Goal: Communication & Community: Answer question/provide support

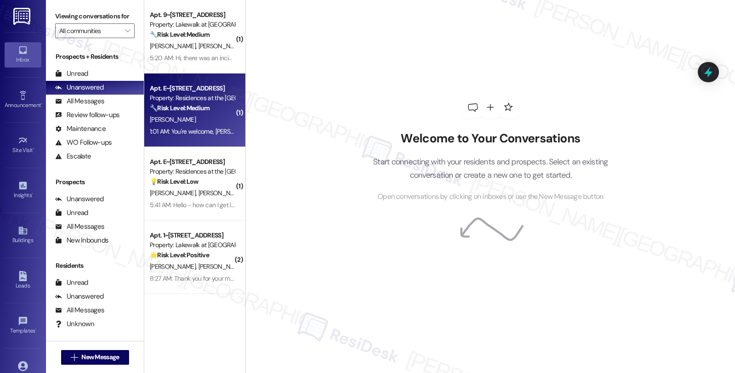
click at [203, 112] on div "🔧 Risk Level: Medium The resident is providing feedback about the cleanup after…" at bounding box center [192, 108] width 85 height 10
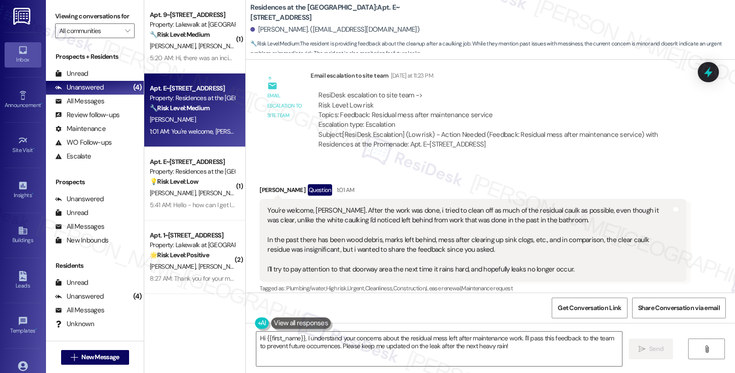
scroll to position [1596, 0]
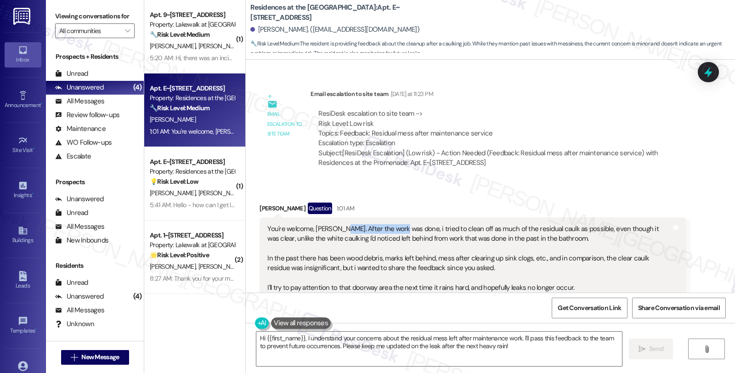
drag, startPoint x: 332, startPoint y: 226, endPoint x: 394, endPoint y: 227, distance: 62.0
click at [394, 227] on div "You're welcome, [PERSON_NAME]. After the work was done, i tried to clean off as…" at bounding box center [469, 258] width 404 height 69
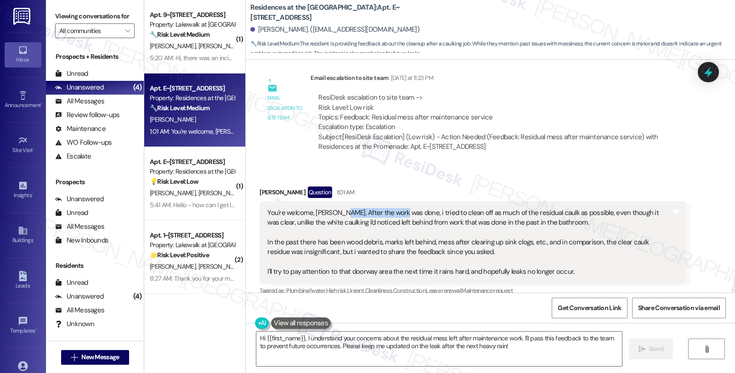
scroll to position [1647, 0]
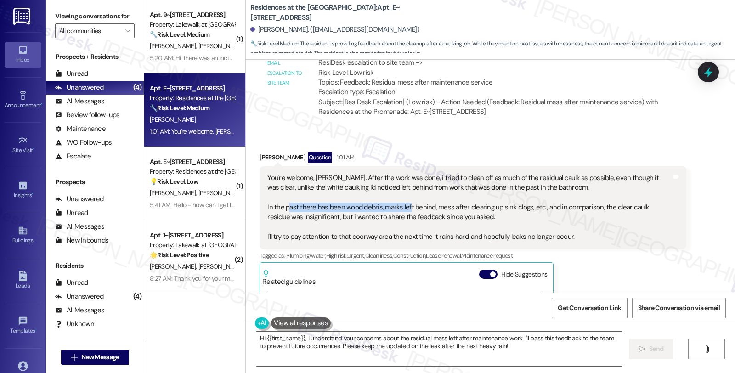
drag, startPoint x: 283, startPoint y: 206, endPoint x: 402, endPoint y: 211, distance: 118.7
click at [402, 211] on div "You're welcome, [PERSON_NAME]. After the work was done, i tried to clean off as…" at bounding box center [469, 207] width 404 height 69
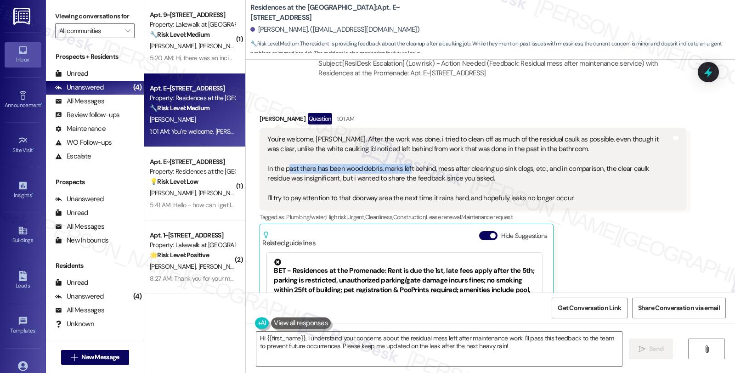
scroll to position [1749, 0]
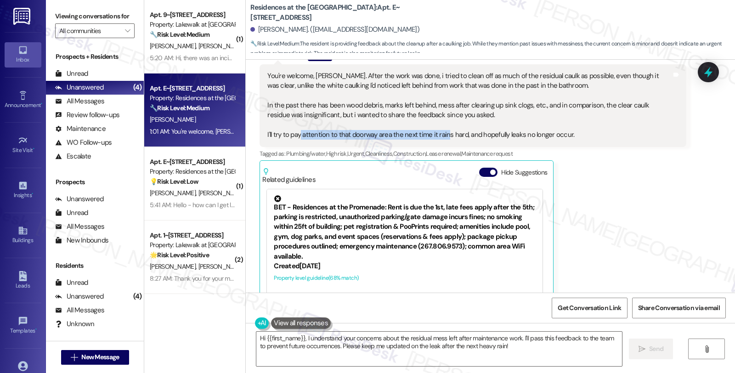
drag, startPoint x: 293, startPoint y: 135, endPoint x: 440, endPoint y: 134, distance: 147.0
click at [440, 134] on div "You're welcome, [PERSON_NAME]. After the work was done, i tried to clean off as…" at bounding box center [469, 105] width 404 height 69
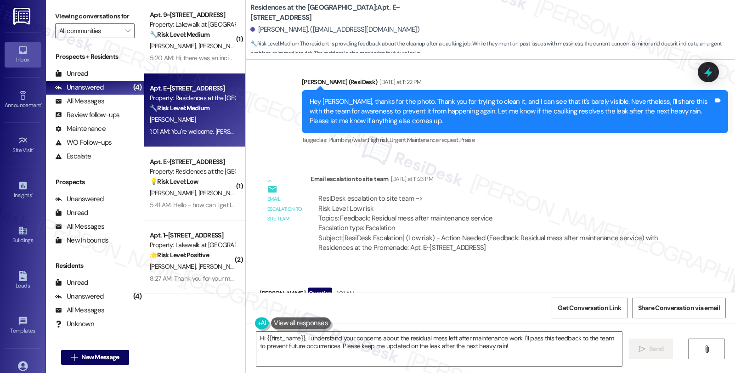
scroll to position [1494, 0]
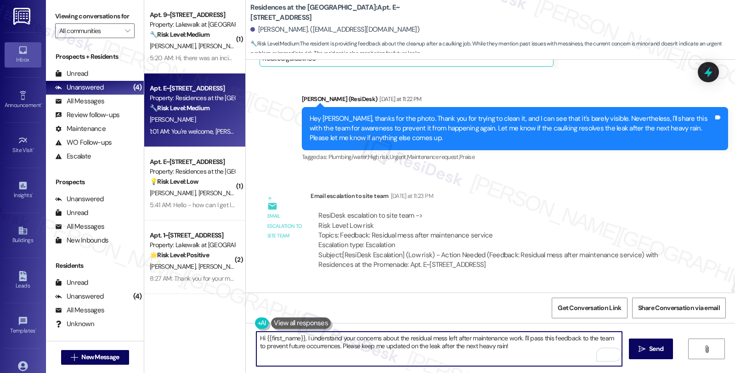
drag, startPoint x: 299, startPoint y: 337, endPoint x: 224, endPoint y: 338, distance: 74.4
click at [224, 338] on div "( 1 ) Apt. 9~316, [STREET_ADDRESS] Property: Lakewalk at [GEOGRAPHIC_DATA] 🔧 Ri…" at bounding box center [439, 186] width 591 height 373
click at [470, 339] on textarea "I understand your concerns about the residual mess left after maintenance work.…" at bounding box center [439, 349] width 366 height 34
click at [326, 346] on textarea "I understand your concerns about the residual mess left after maintenance work,…" at bounding box center [439, 349] width 366 height 34
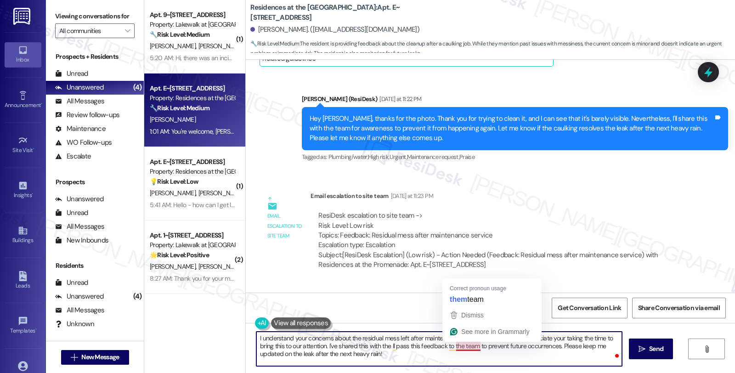
click at [458, 346] on textarea "I understand your concerns about the residual mess left after maintenance work,…" at bounding box center [439, 349] width 366 height 34
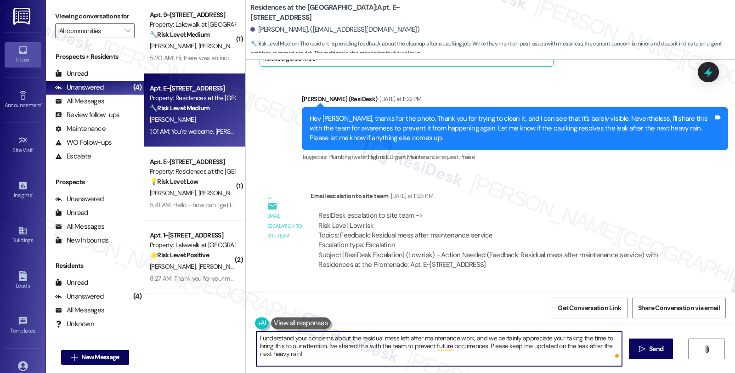
drag, startPoint x: 487, startPoint y: 346, endPoint x: 506, endPoint y: 370, distance: 30.8
click at [506, 370] on div "I understand your concerns about the residual mess left after maintenance work,…" at bounding box center [490, 357] width 489 height 69
paste textarea "Should you have other concerns, please feel free to reach out. Have a great day"
click at [316, 354] on textarea "I understand your concerns about the residual mess left after maintenance work,…" at bounding box center [439, 349] width 366 height 34
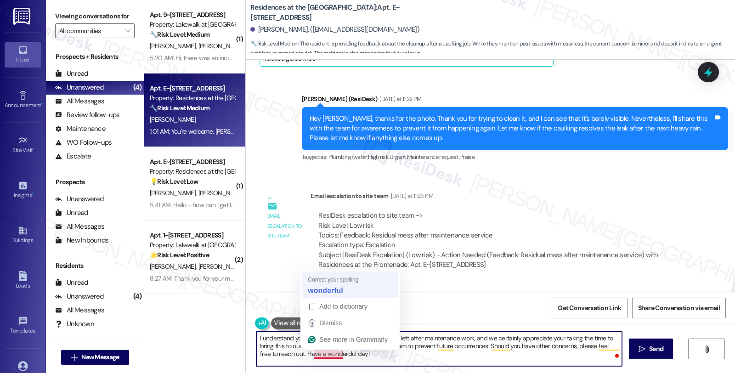
type textarea "I understand your concerns about the residual mess left after maintenance work,…"
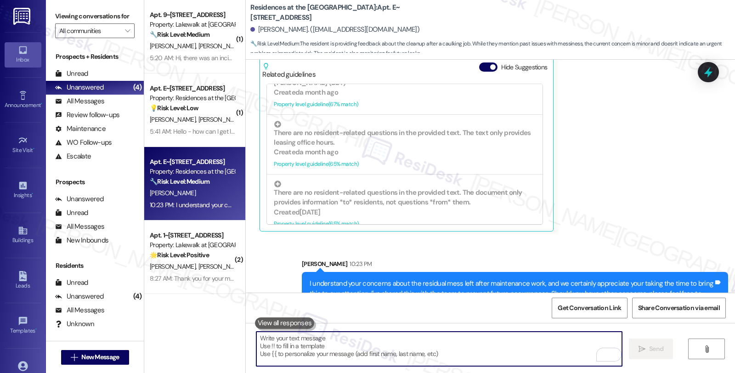
scroll to position [1884, 0]
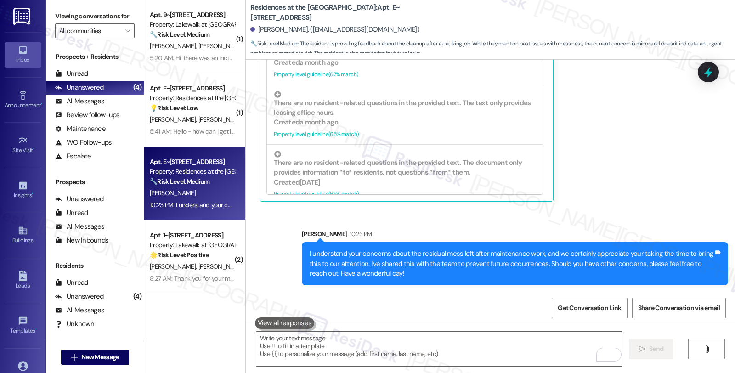
click at [627, 169] on div "[PERSON_NAME] Question 1:01 AM You're welcome, [PERSON_NAME]. After the work wa…" at bounding box center [473, 59] width 426 height 288
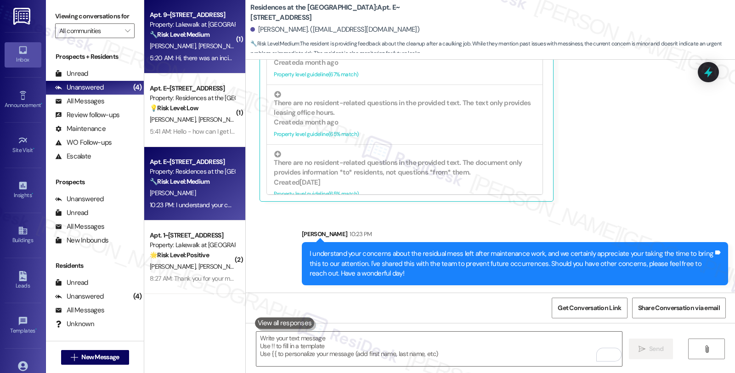
click at [218, 44] on div "[PERSON_NAME] [PERSON_NAME]" at bounding box center [192, 45] width 87 height 11
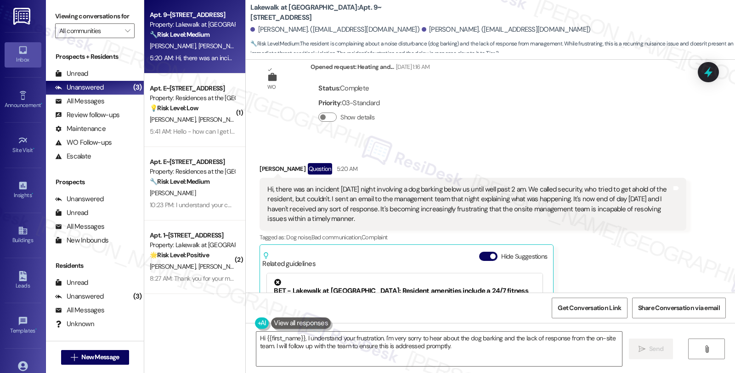
scroll to position [1818, 0]
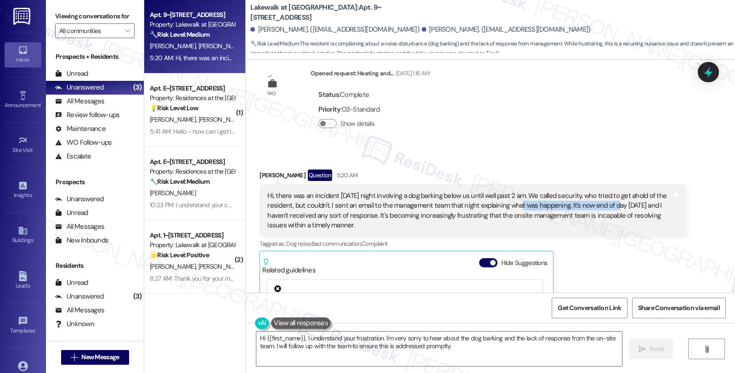
drag, startPoint x: 503, startPoint y: 171, endPoint x: 602, endPoint y: 171, distance: 99.7
click at [602, 191] on div "Hi, there was an incident [DATE] night involving a dog barking below us until w…" at bounding box center [469, 211] width 404 height 40
click at [260, 170] on div "[PERSON_NAME] Question 5:20 AM" at bounding box center [473, 177] width 426 height 15
copy div "Carly"
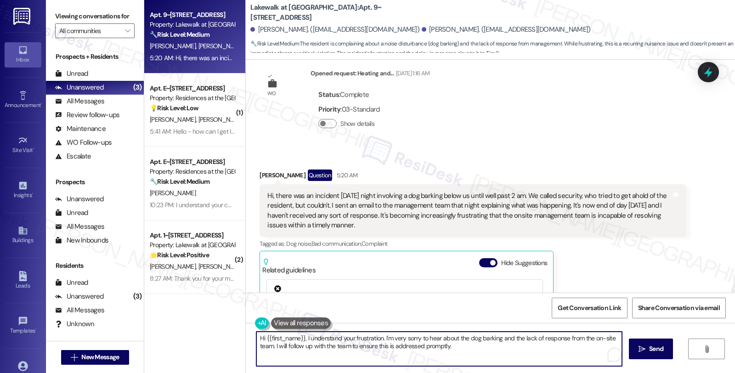
drag, startPoint x: 263, startPoint y: 340, endPoint x: 297, endPoint y: 339, distance: 34.0
click at [297, 339] on textarea "Hi {{first_name}}, I understand your frustration. I'm very sorry to hear about …" at bounding box center [439, 349] width 366 height 34
paste textarea "Carly"
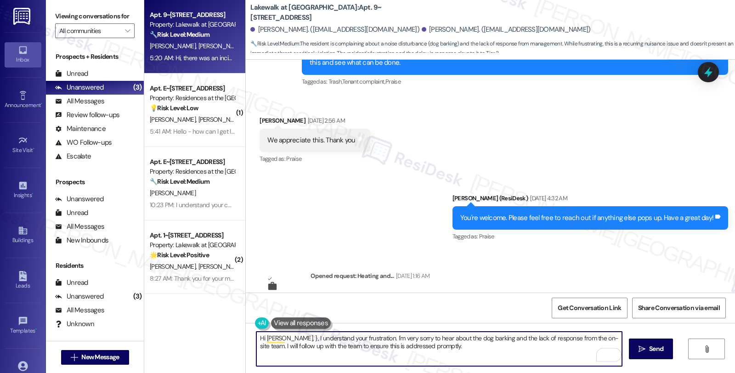
scroll to position [1665, 0]
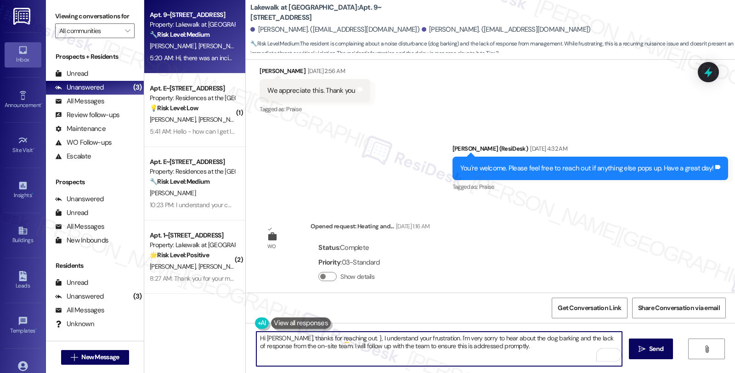
click at [421, 336] on textarea "Hi [PERSON_NAME], thanks for reaching out. }, I understand your frustration. I'…" at bounding box center [439, 349] width 366 height 34
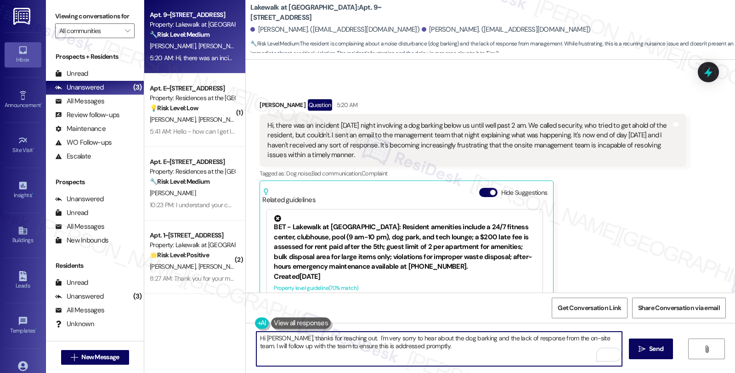
scroll to position [1869, 0]
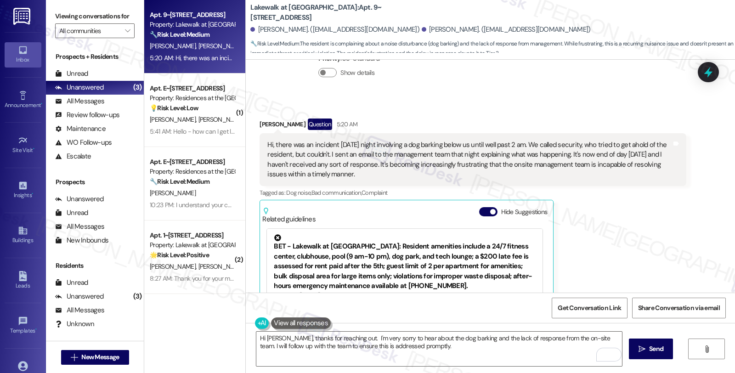
drag, startPoint x: 310, startPoint y: 125, endPoint x: 262, endPoint y: 102, distance: 53.0
click at [267, 140] on div "Hi, there was an incident [DATE] night involving a dog barking below us until w…" at bounding box center [469, 160] width 404 height 40
copy div "Hi, there was an incident [DATE] night involving a dog barking below us until w…"
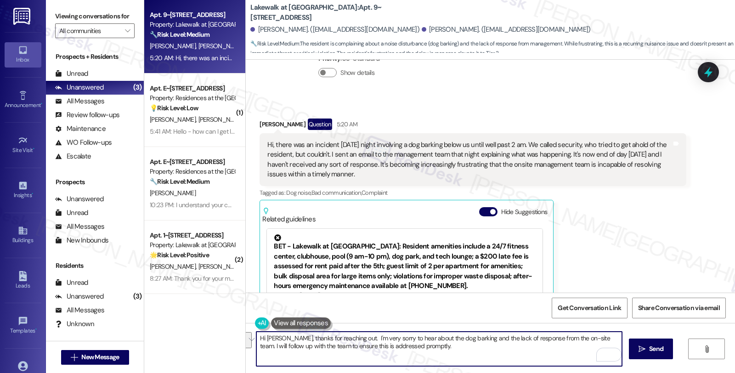
drag, startPoint x: 341, startPoint y: 338, endPoint x: 481, endPoint y: 361, distance: 142.0
click at [481, 361] on textarea "Hi [PERSON_NAME], thanks for reaching out. I'm very sorry to hear about the dog…" at bounding box center [439, 349] width 366 height 34
paste textarea "’m truly sorry that you had to deal with the barking incident over the weekend …"
click at [449, 347] on textarea "Hi [PERSON_NAME], thanks for reaching out. I’m truly sorry that you had to deal…" at bounding box center [439, 349] width 366 height 34
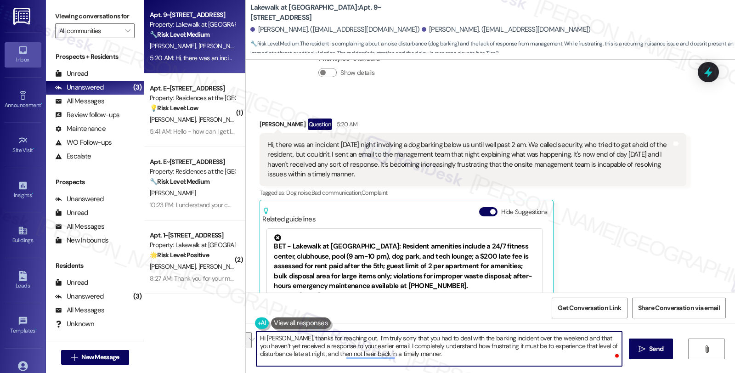
drag, startPoint x: 394, startPoint y: 352, endPoint x: 414, endPoint y: 358, distance: 20.6
click at [414, 358] on textarea "Hi [PERSON_NAME], thanks for reaching out. I’m truly sorry that you had to deal…" at bounding box center [439, 349] width 366 height 34
click at [364, 346] on textarea "Hi [PERSON_NAME], thanks for reaching out. I’m truly sorry that you had to deal…" at bounding box center [439, 349] width 366 height 34
click at [609, 345] on textarea "Hi [PERSON_NAME], thanks for reaching out. I’m truly sorry that you had to deal…" at bounding box center [439, 349] width 366 height 34
type textarea "Hi [PERSON_NAME], thanks for reaching out. I’m truly sorry that you had to deal…"
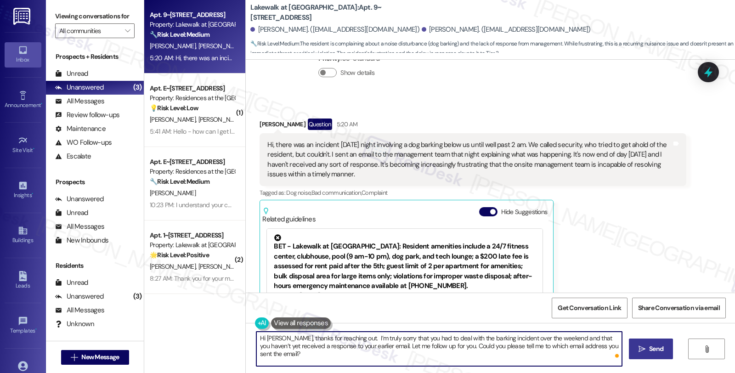
click at [656, 346] on span "Send" at bounding box center [656, 349] width 14 height 10
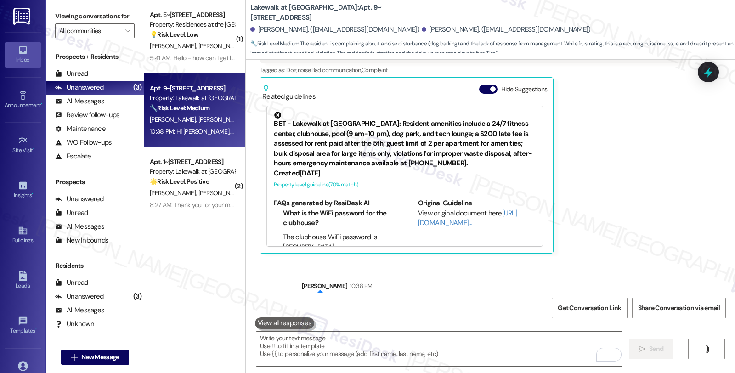
scroll to position [1995, 0]
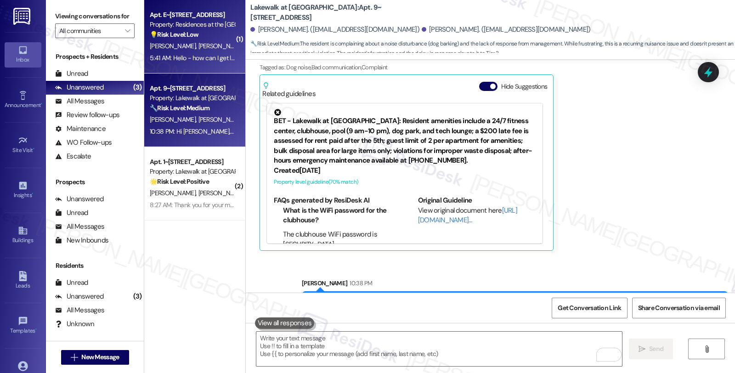
click at [182, 34] on strong "💡 Risk Level: Low" at bounding box center [174, 34] width 49 height 8
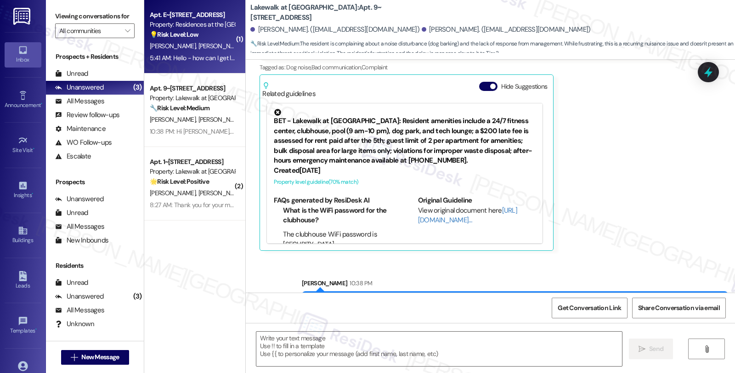
type textarea "Fetching suggested responses. Please feel free to read through the conversation…"
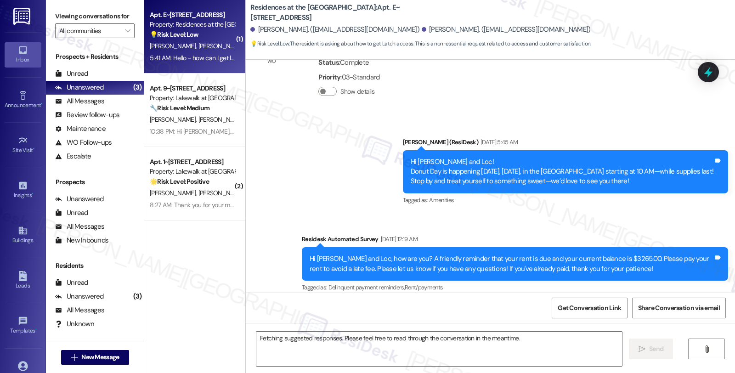
scroll to position [1258, 0]
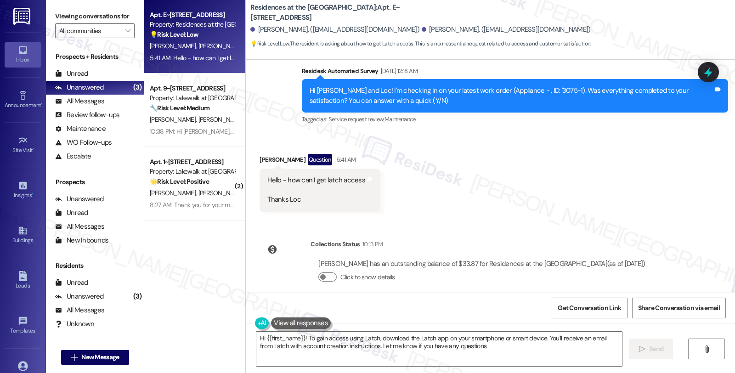
type textarea "Hi {{first_name}}! To gain access using Latch, download the Latch app on your s…"
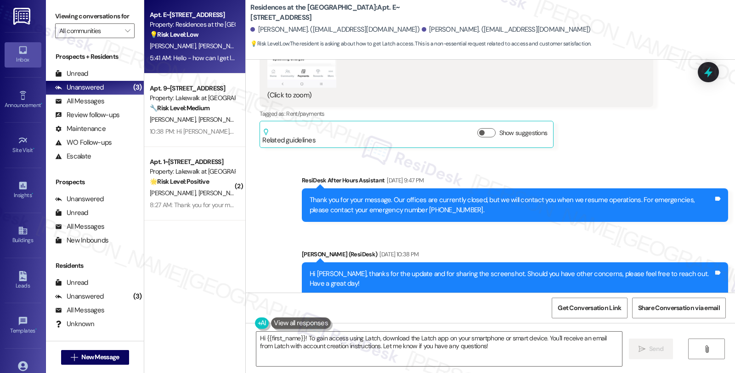
scroll to position [849, 0]
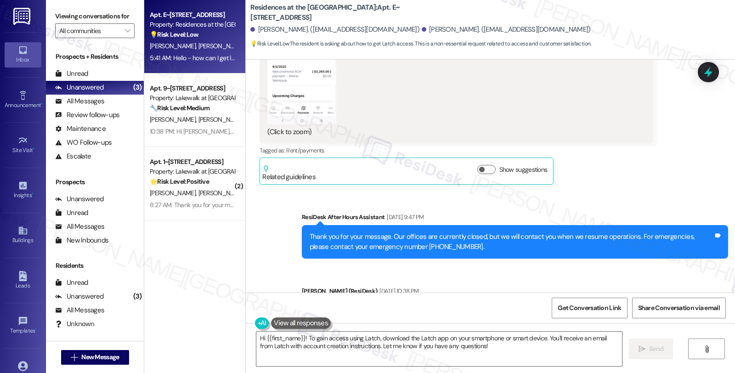
click at [482, 163] on div "Related guidelines Show suggestions" at bounding box center [406, 171] width 289 height 22
click at [482, 167] on button "Show suggestions" at bounding box center [486, 169] width 18 height 9
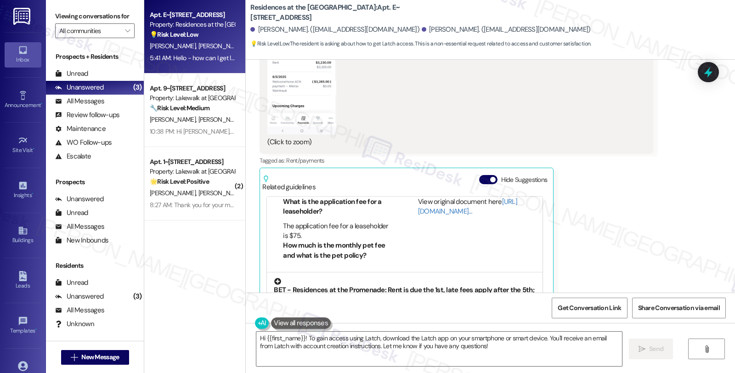
scroll to position [153, 0]
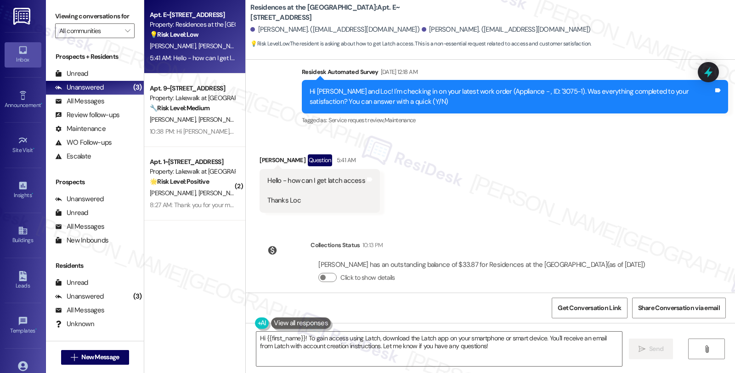
scroll to position [1407, 0]
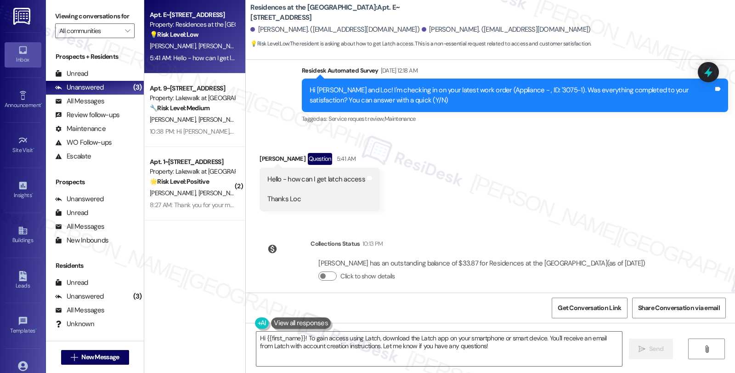
click at [260, 153] on div "Loc Dao Question 5:41 AM" at bounding box center [320, 160] width 120 height 15
copy div "Loc"
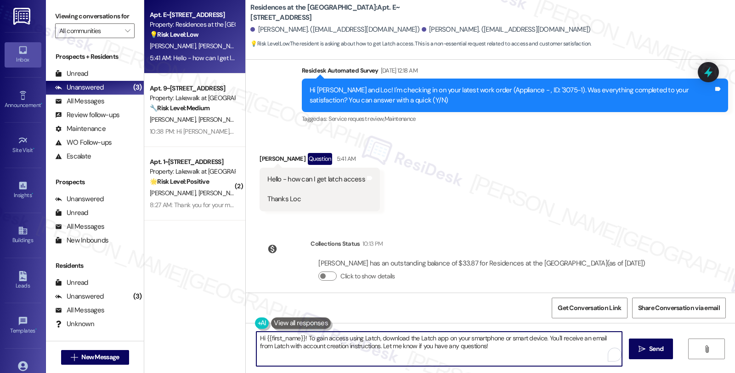
drag, startPoint x: 261, startPoint y: 337, endPoint x: 301, endPoint y: 335, distance: 40.5
click at [301, 335] on textarea "Hi {{first_name}}! To gain access using Latch, download the Latch app on your s…" at bounding box center [439, 349] width 366 height 34
paste textarea "Loc"
click at [300, 354] on textarea "Hi Loc, thanks for reaching out. I see you need assistance setting up Latch. To…" at bounding box center [439, 349] width 366 height 34
type textarea "Hi Loc, thanks for reaching out. I see you need assistance setting up Latch. To…"
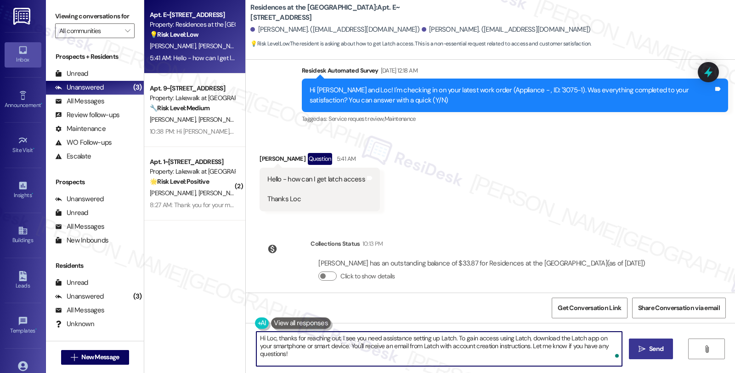
click at [654, 347] on span "Send" at bounding box center [656, 349] width 14 height 10
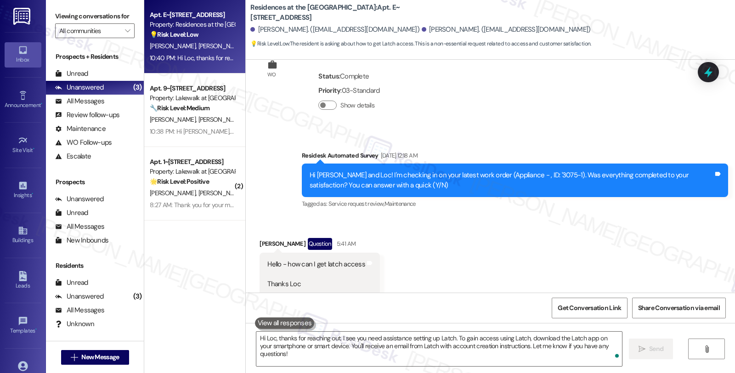
scroll to position [1481, 0]
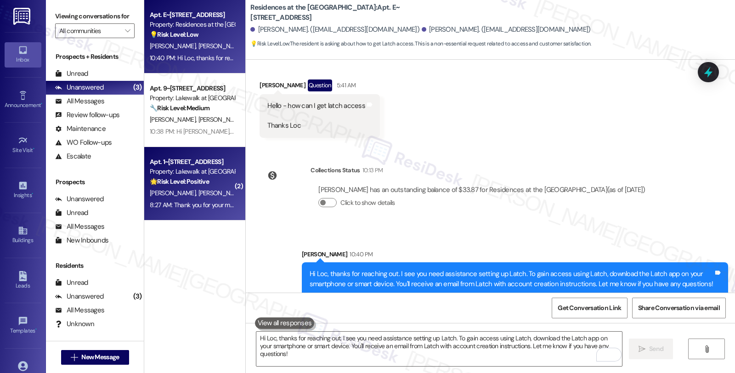
click at [247, 195] on span "[PERSON_NAME]" at bounding box center [270, 193] width 46 height 8
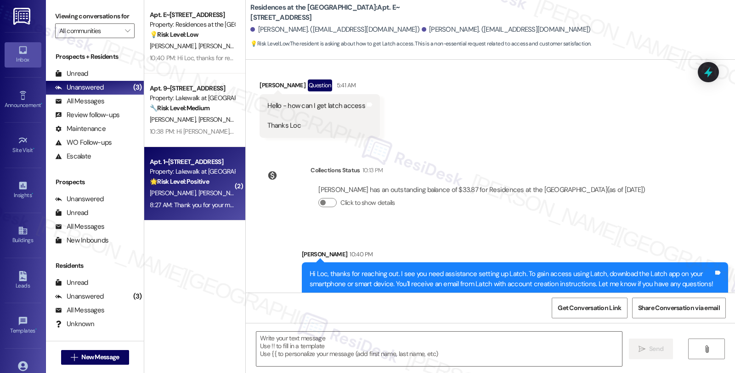
type textarea "Fetching suggested responses. Please feel free to read through the conversation…"
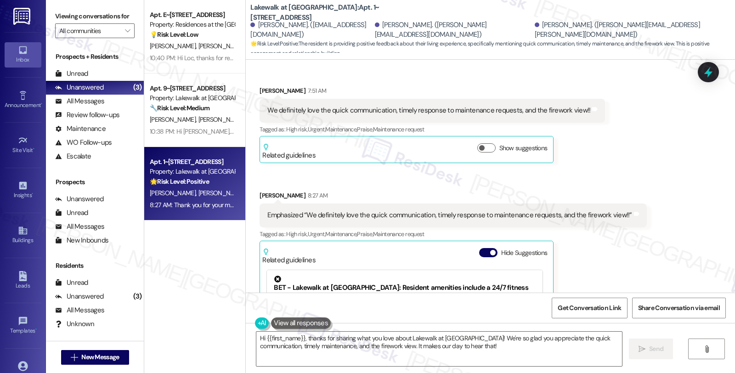
scroll to position [2384, 0]
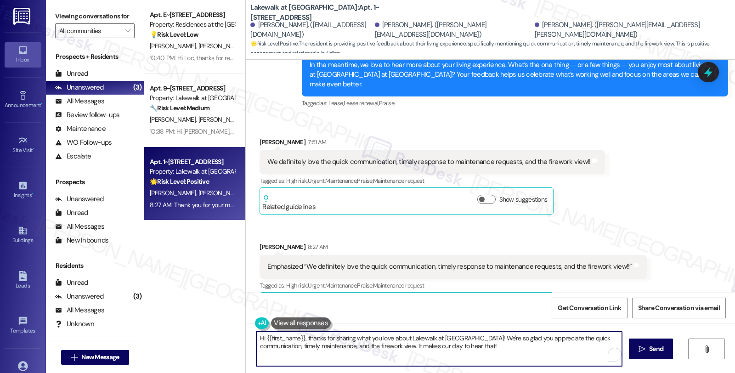
drag, startPoint x: 302, startPoint y: 338, endPoint x: 242, endPoint y: 338, distance: 59.7
click at [246, 338] on div "Hi {{first_name}}, thanks for sharing what you love about Lakewalk at Hamlin! W…" at bounding box center [490, 357] width 489 height 69
click at [431, 346] on textarea "Thanks for sharing what you love about Lakewalk at Hamlin! We're so glad you ap…" at bounding box center [439, 349] width 366 height 34
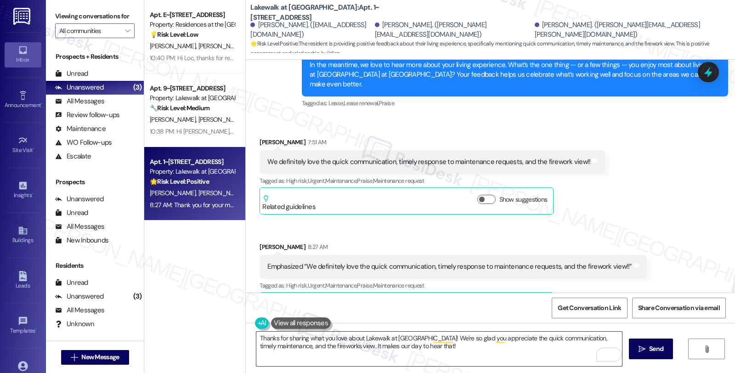
click at [403, 346] on textarea "Thanks for sharing what you love about Lakewalk at Hamlin! We're so glad you ap…" at bounding box center [439, 349] width 366 height 34
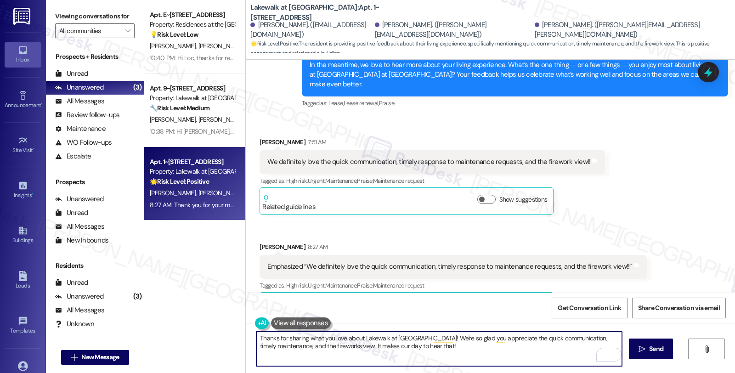
paste textarea "Should you have other concerns, please feel free to reach out. Have a great day!"
click at [581, 346] on textarea "Thanks for sharing what you love about Lakewalk at Hamlin! We're so glad you ap…" at bounding box center [439, 349] width 366 height 34
drag, startPoint x: 276, startPoint y: 350, endPoint x: 273, endPoint y: 356, distance: 6.8
click at [276, 351] on textarea "Thanks for sharing what you love about Lakewalk at Hamlin! We're so glad you ap…" at bounding box center [439, 349] width 366 height 34
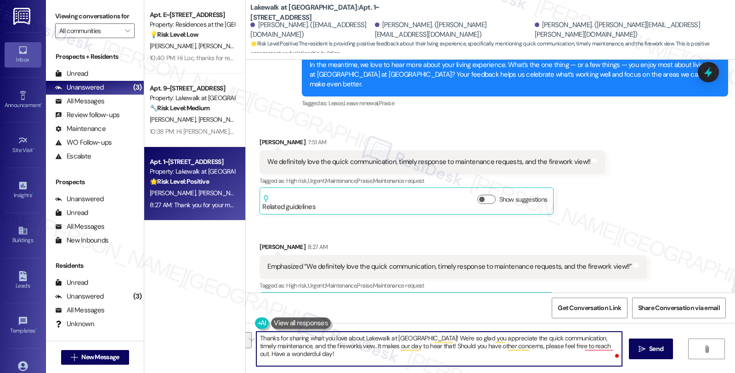
click at [273, 357] on textarea "Thanks for sharing what you love about Lakewalk at Hamlin! We're so glad you ap…" at bounding box center [439, 349] width 366 height 34
click at [301, 354] on textarea "Thanks for sharing what you love about Lakewalk at Hamlin! We're so glad you ap…" at bounding box center [439, 349] width 366 height 34
type textarea "Thanks for sharing what you love about Lakewalk at Hamlin! We're so glad you ap…"
click at [313, 351] on textarea "Thanks for sharing what you love about Lakewalk at Hamlin! We're so glad you ap…" at bounding box center [439, 349] width 366 height 34
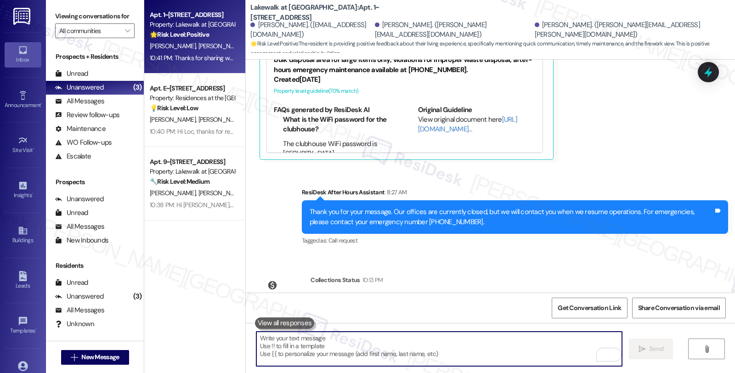
scroll to position [2783, 0]
